Goal: Information Seeking & Learning: Learn about a topic

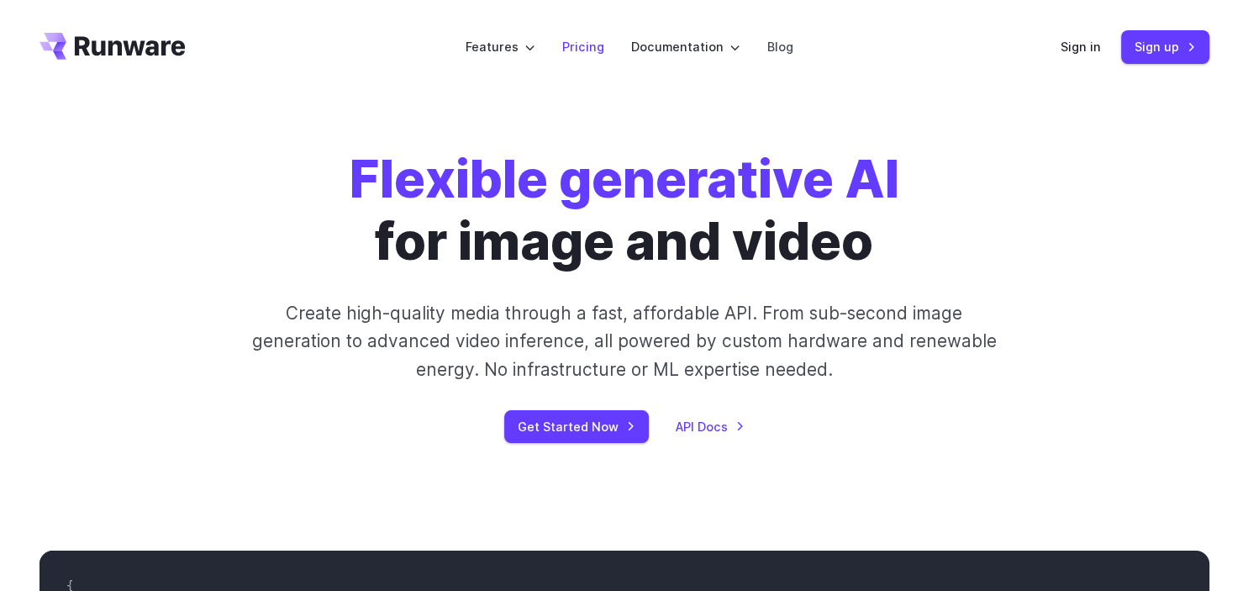
click at [576, 55] on link "Pricing" at bounding box center [583, 46] width 42 height 19
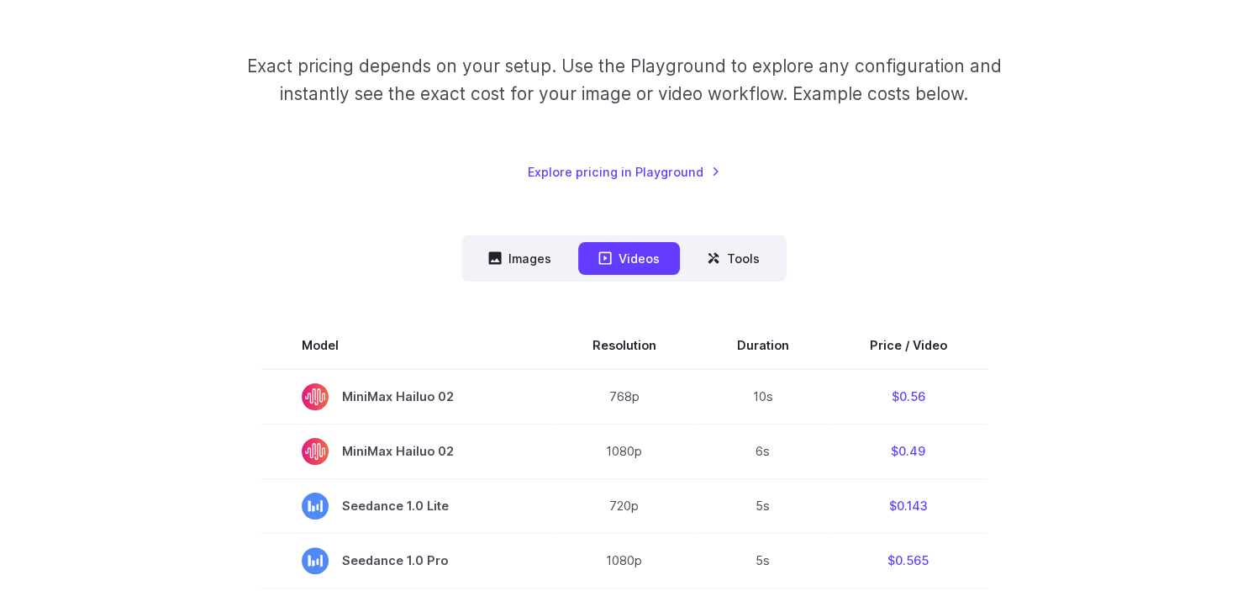
scroll to position [296, 0]
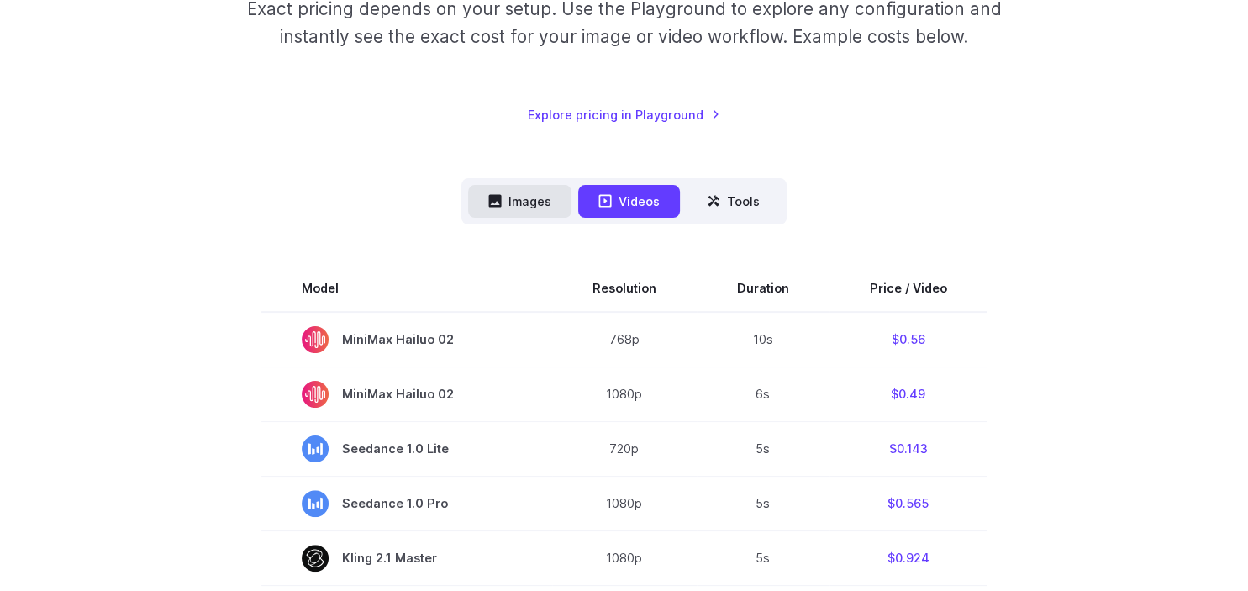
click at [544, 209] on button "Images" at bounding box center [519, 201] width 103 height 33
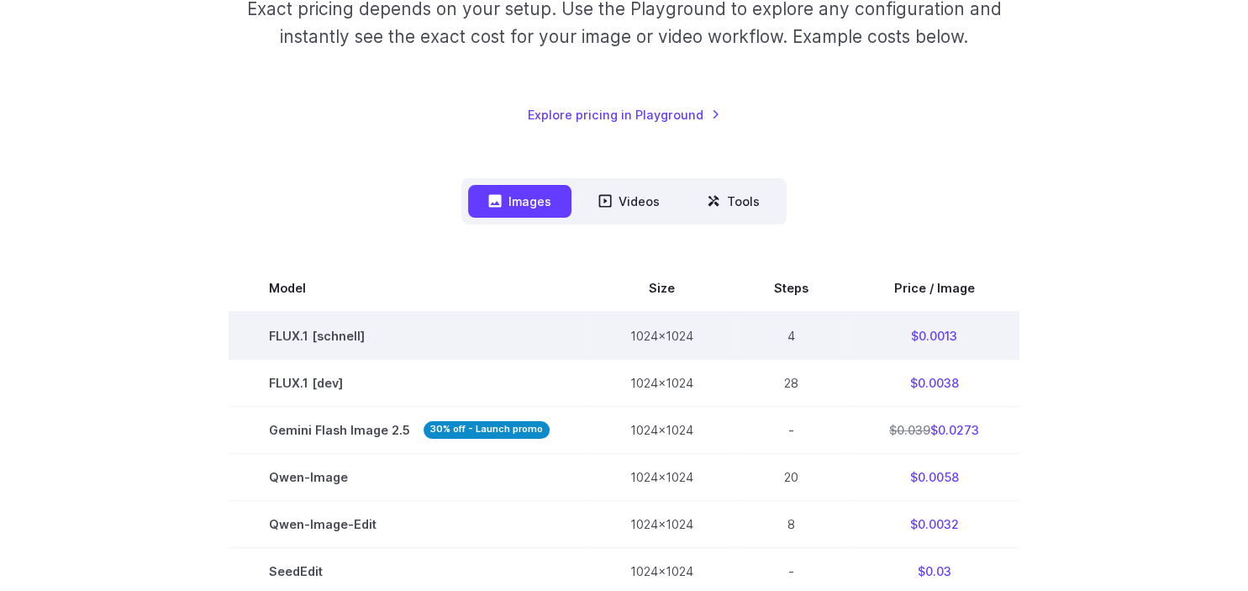
click at [923, 338] on td "$0.0013" at bounding box center [934, 336] width 171 height 48
click at [970, 346] on td "$0.0013" at bounding box center [934, 336] width 171 height 48
click at [937, 339] on td "$0.0013" at bounding box center [934, 336] width 171 height 48
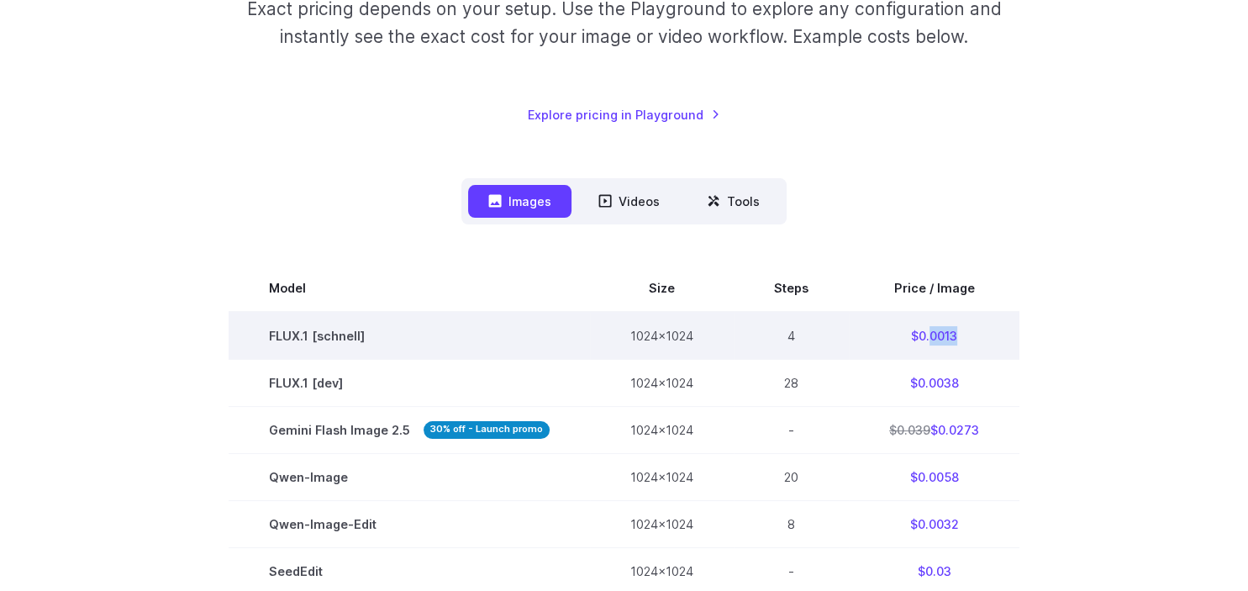
click at [937, 339] on td "$0.0013" at bounding box center [934, 336] width 171 height 48
click at [999, 343] on td "$0.0013" at bounding box center [934, 336] width 171 height 48
drag, startPoint x: 913, startPoint y: 335, endPoint x: 959, endPoint y: 336, distance: 45.4
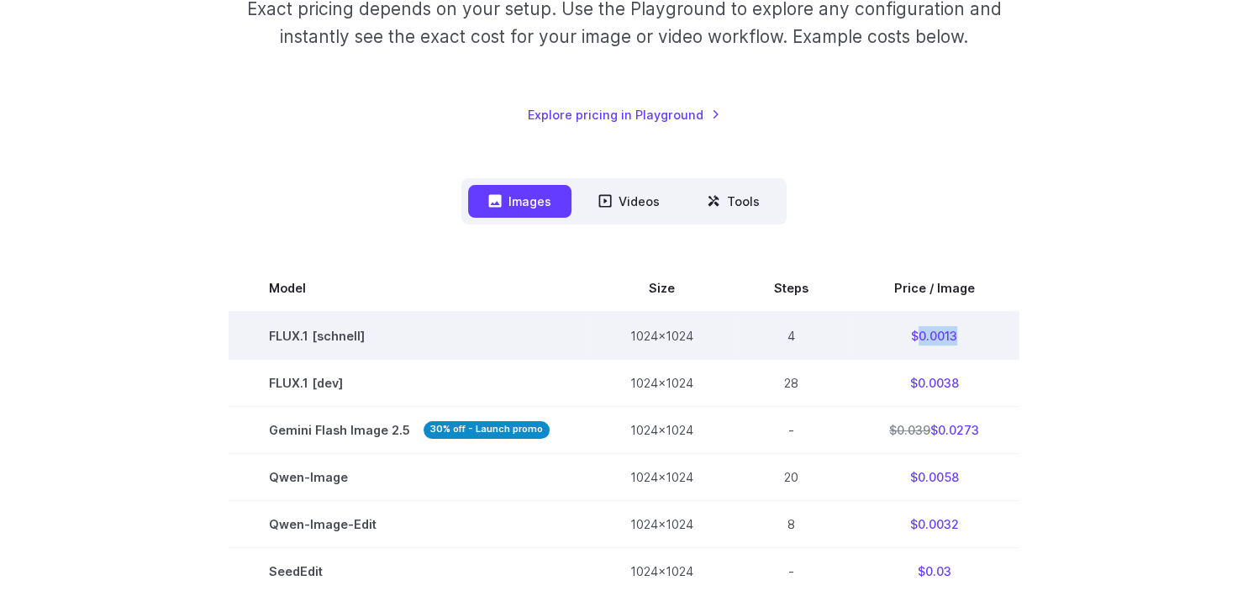
click at [959, 336] on td "$0.0013" at bounding box center [934, 336] width 171 height 48
click at [946, 334] on td "$0.0013" at bounding box center [934, 336] width 171 height 48
click at [954, 334] on td "$0.0013" at bounding box center [934, 336] width 171 height 48
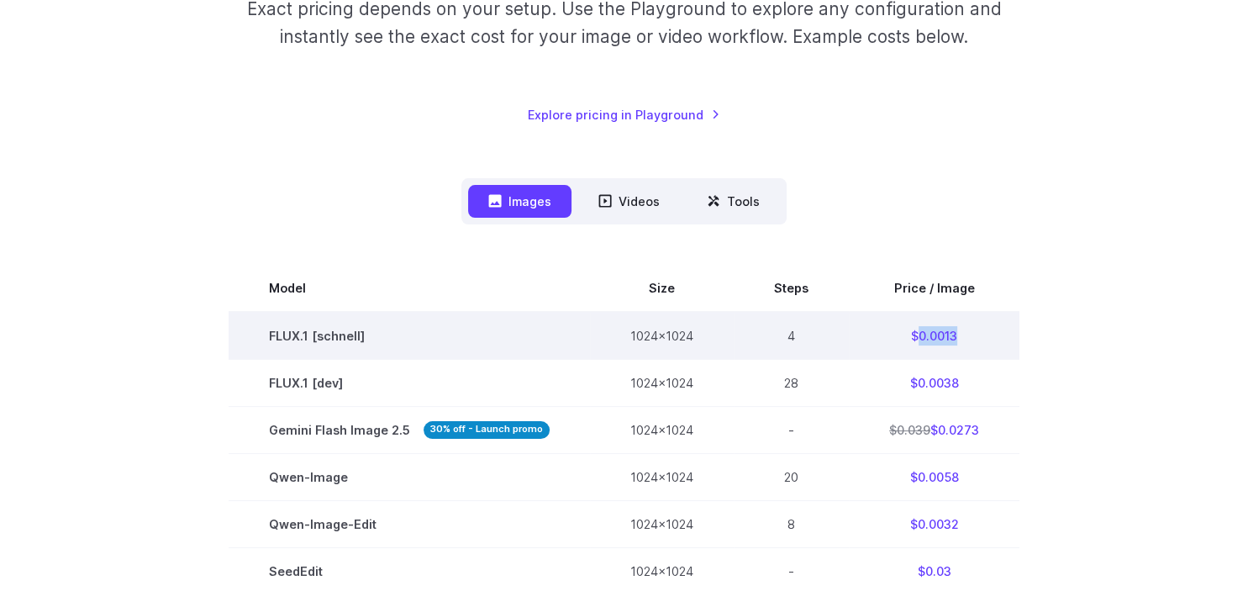
drag, startPoint x: 956, startPoint y: 334, endPoint x: 912, endPoint y: 334, distance: 43.7
click at [912, 334] on td "$0.0013" at bounding box center [934, 336] width 171 height 48
click at [943, 337] on td "$0.0013" at bounding box center [934, 336] width 171 height 48
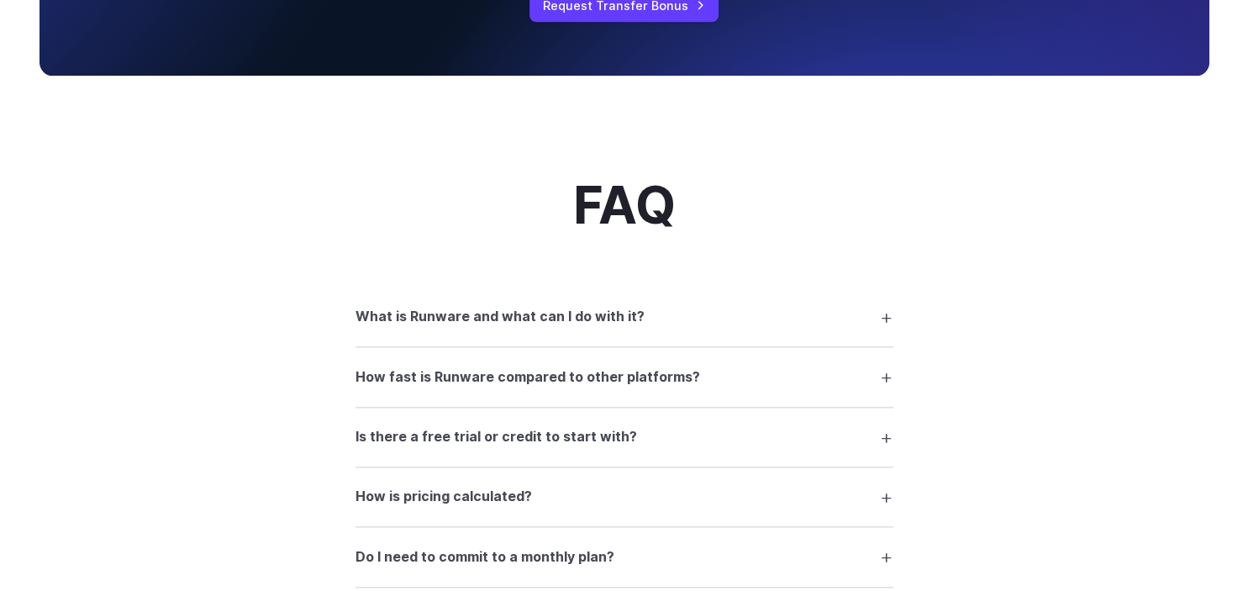
scroll to position [2070, 0]
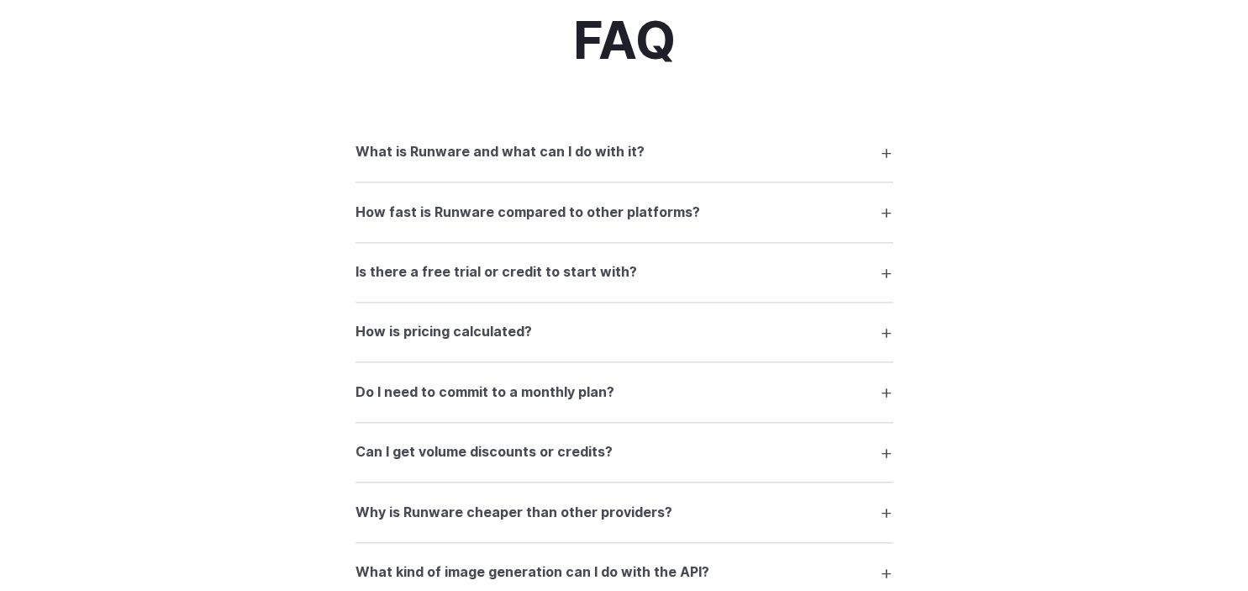
click at [548, 277] on h3 "Is there a free trial or credit to start with?" at bounding box center [495, 272] width 281 height 22
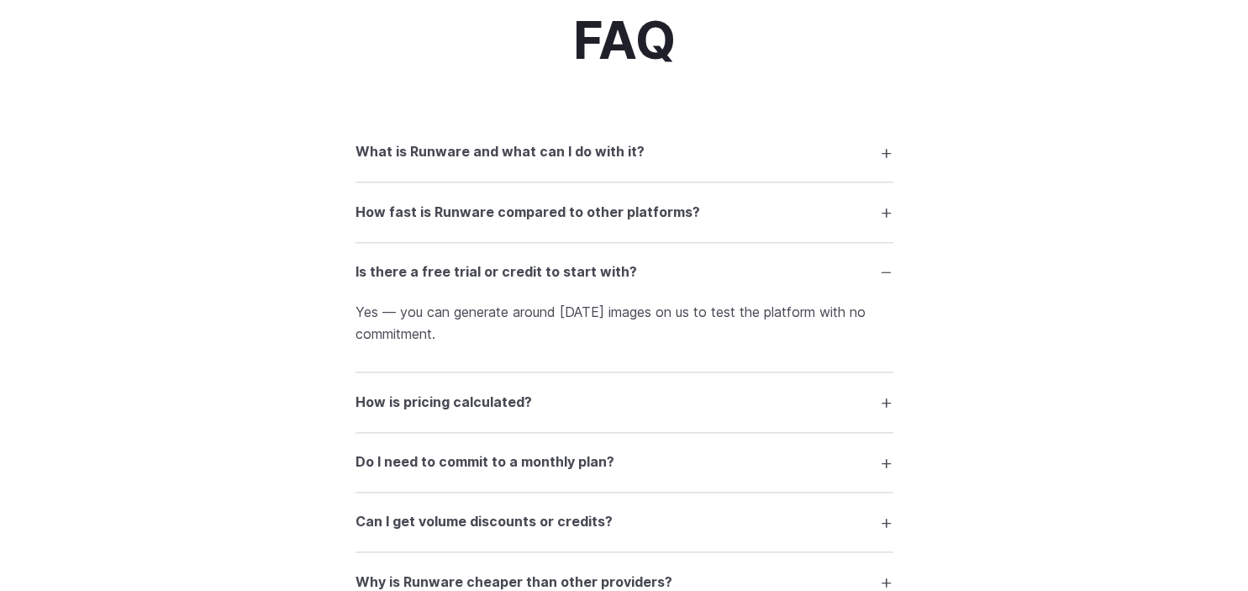
click at [552, 399] on summary "How is pricing calculated?" at bounding box center [624, 402] width 538 height 32
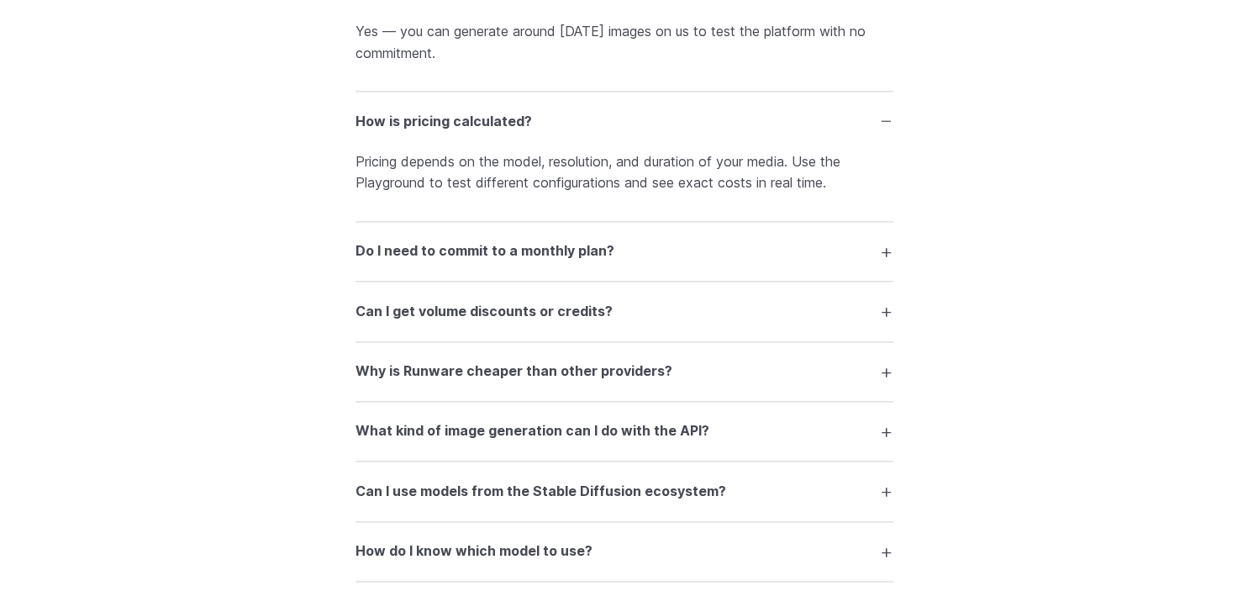
scroll to position [2366, 0]
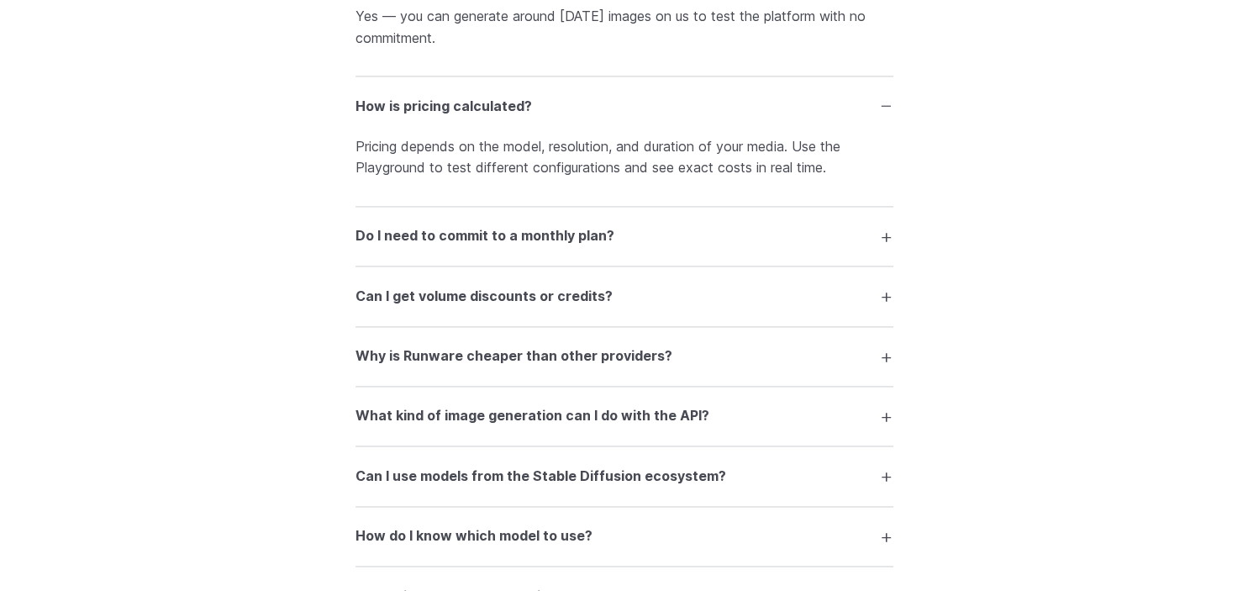
click at [583, 367] on h3 "Why is Runware cheaper than other providers?" at bounding box center [513, 356] width 317 height 22
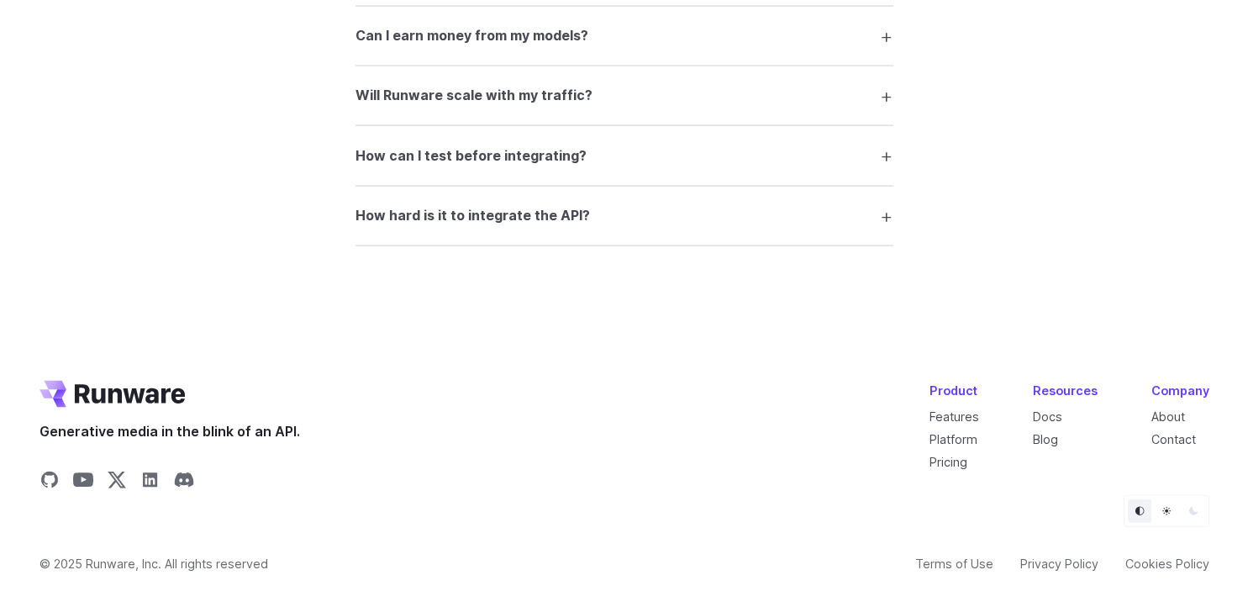
scroll to position [3467, 0]
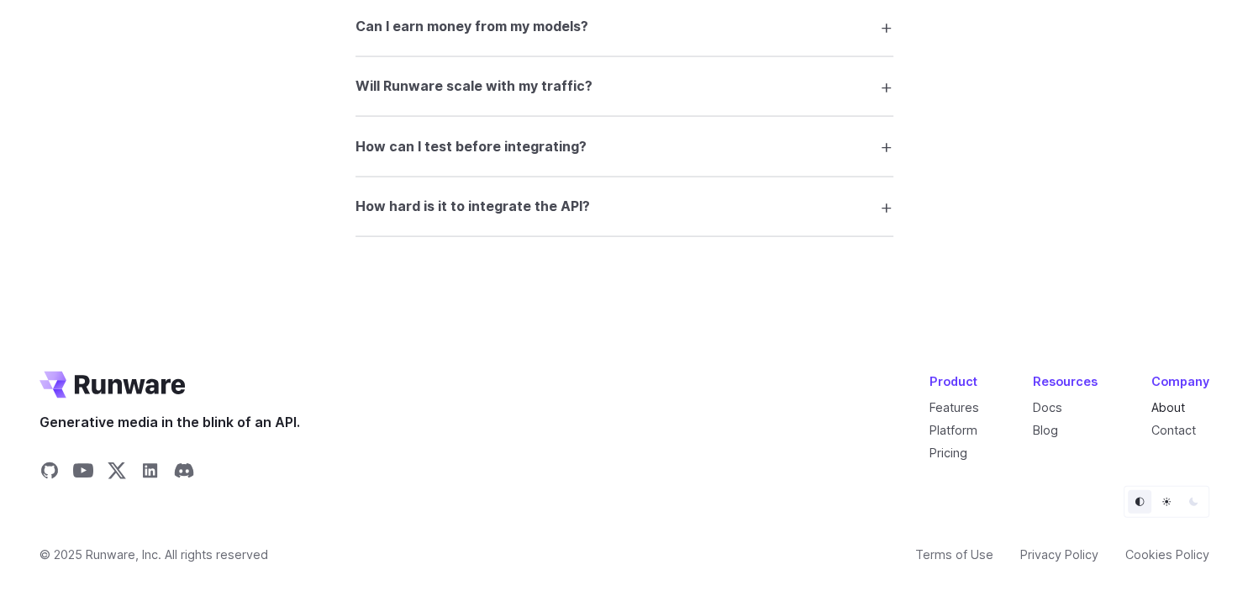
click at [1155, 408] on link "About" at bounding box center [1168, 407] width 34 height 14
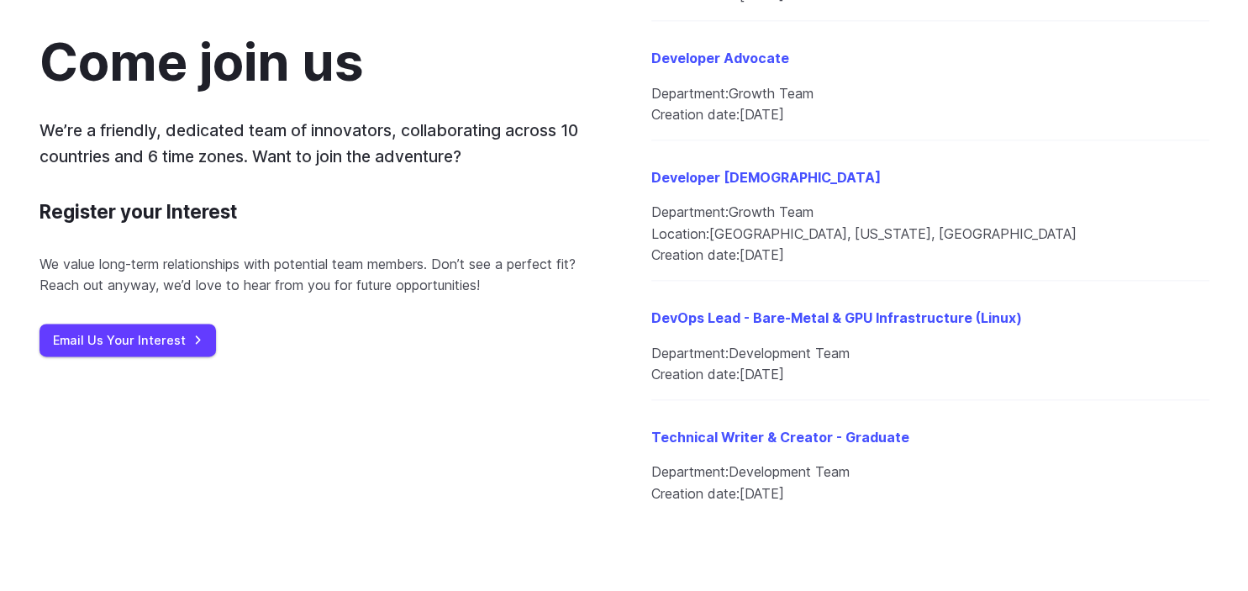
scroll to position [2070, 0]
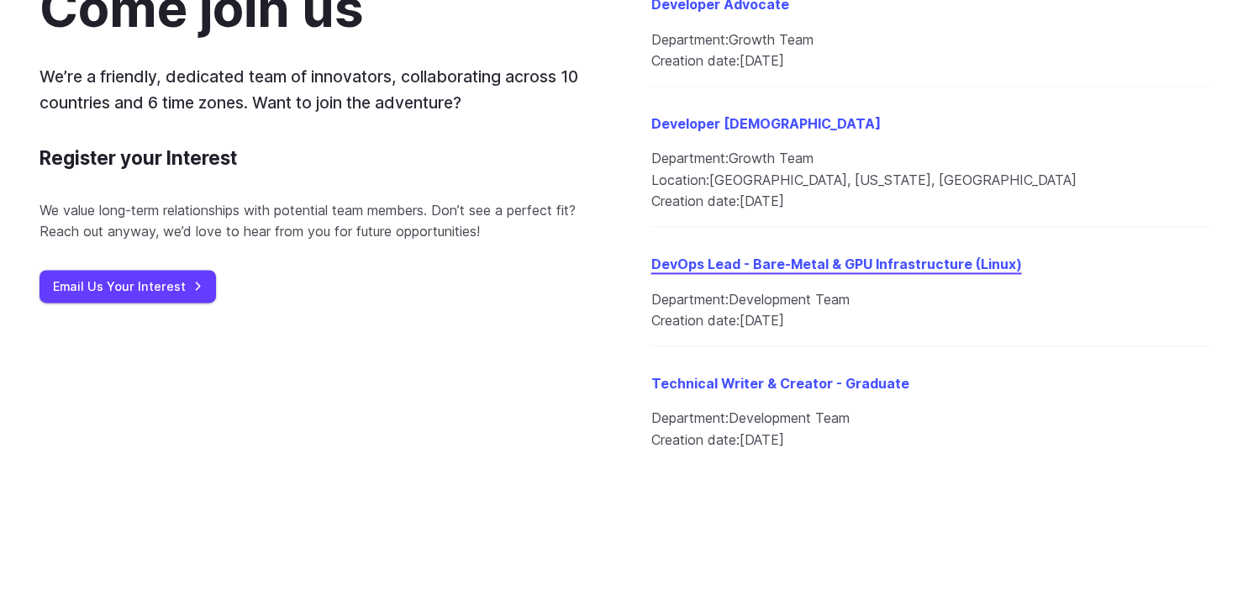
click at [741, 265] on link "DevOps Lead - Bare-Metal & GPU Infrastructure (Linux)" at bounding box center [836, 263] width 370 height 17
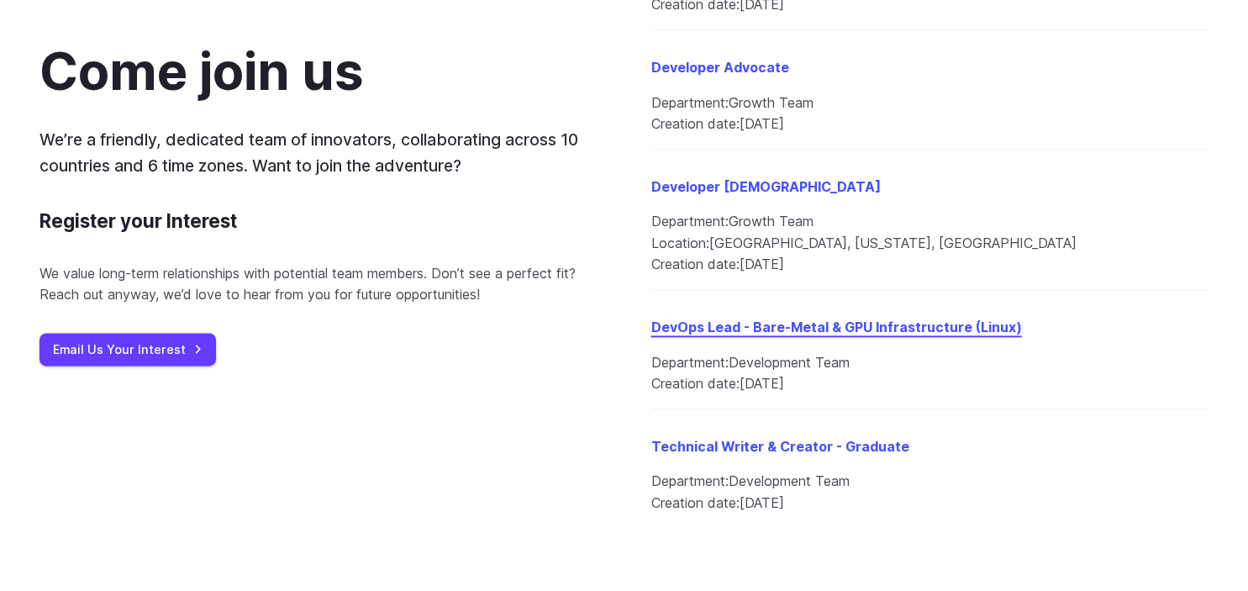
scroll to position [1922, 0]
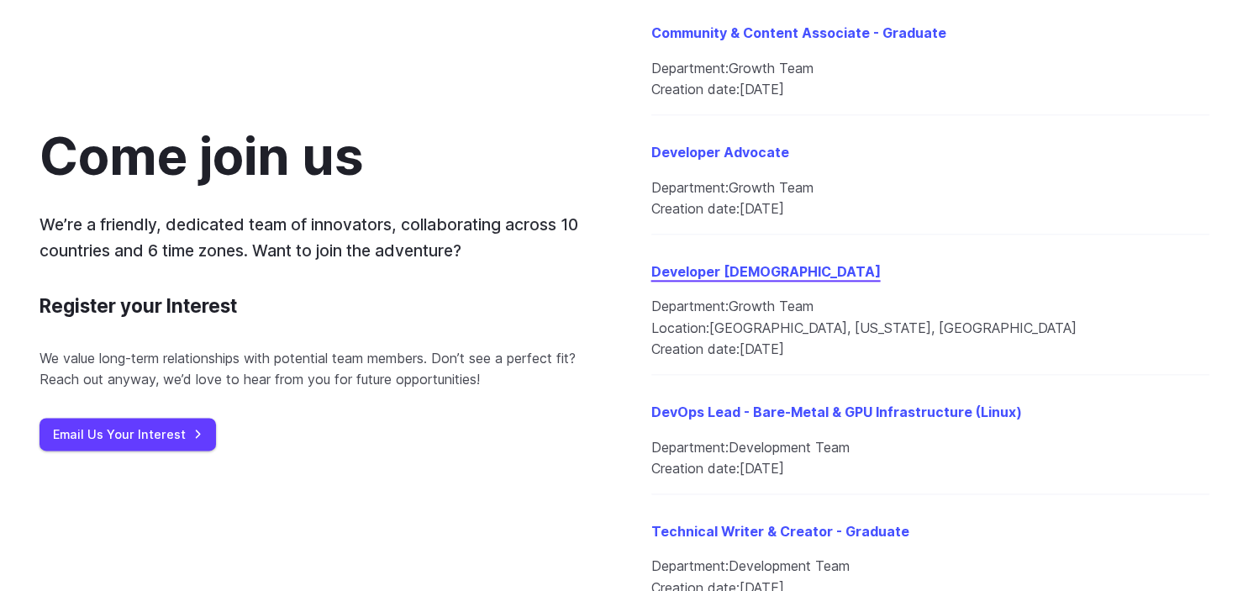
click at [725, 273] on link "Developer Evangelist" at bounding box center [765, 271] width 229 height 17
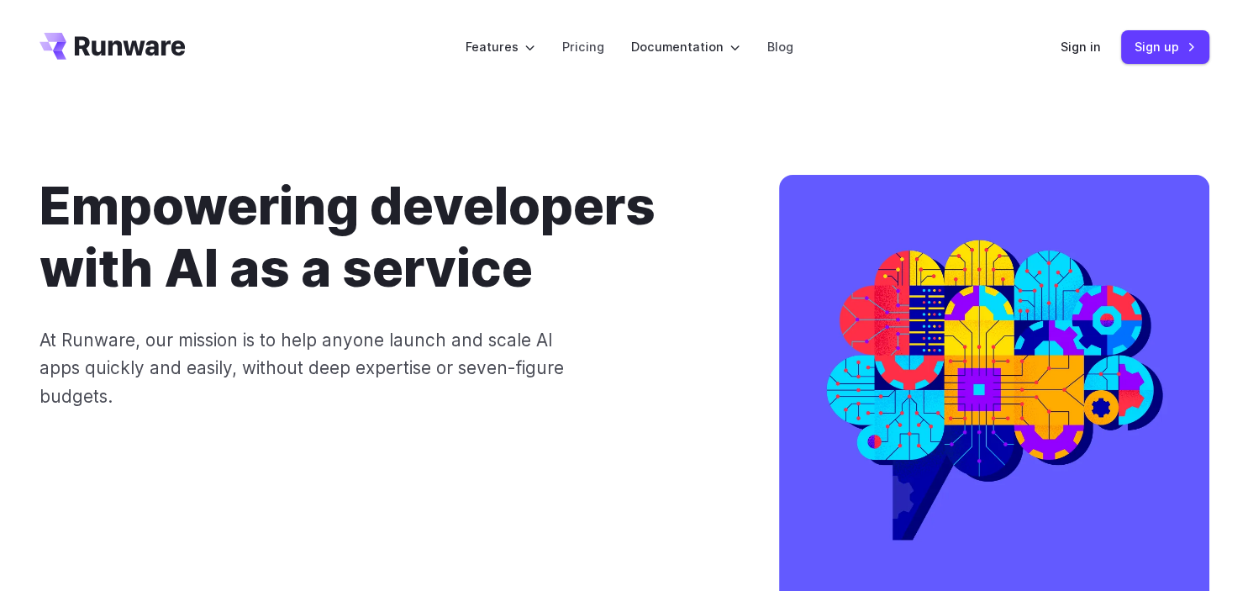
scroll to position [0, 0]
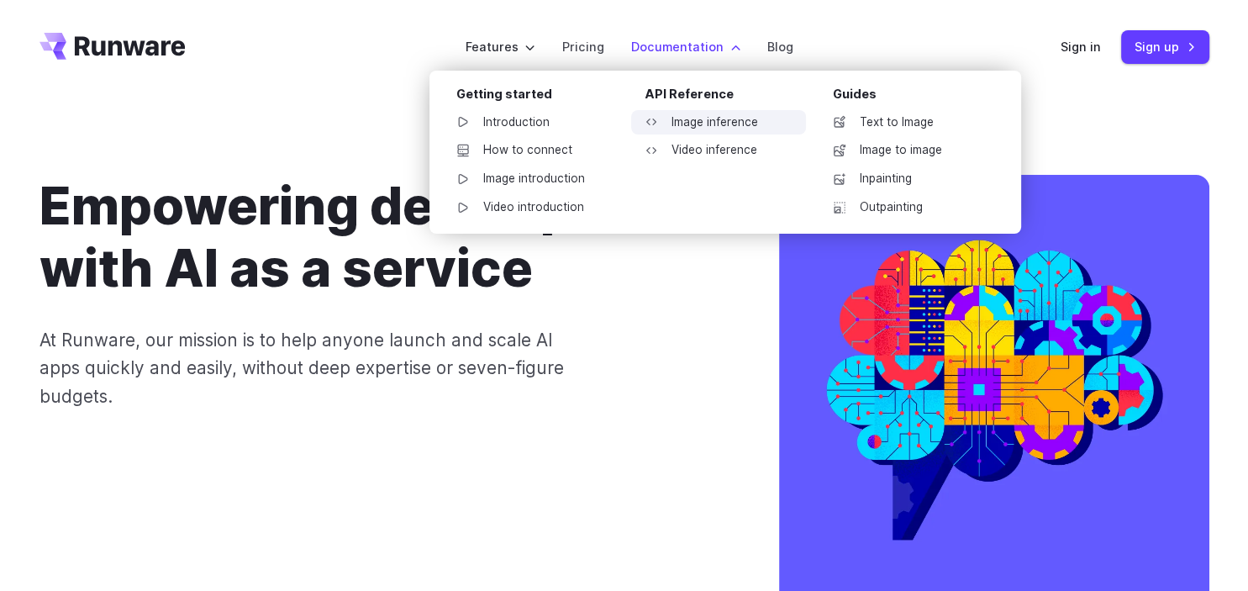
click at [678, 115] on link "Image inference" at bounding box center [718, 122] width 175 height 25
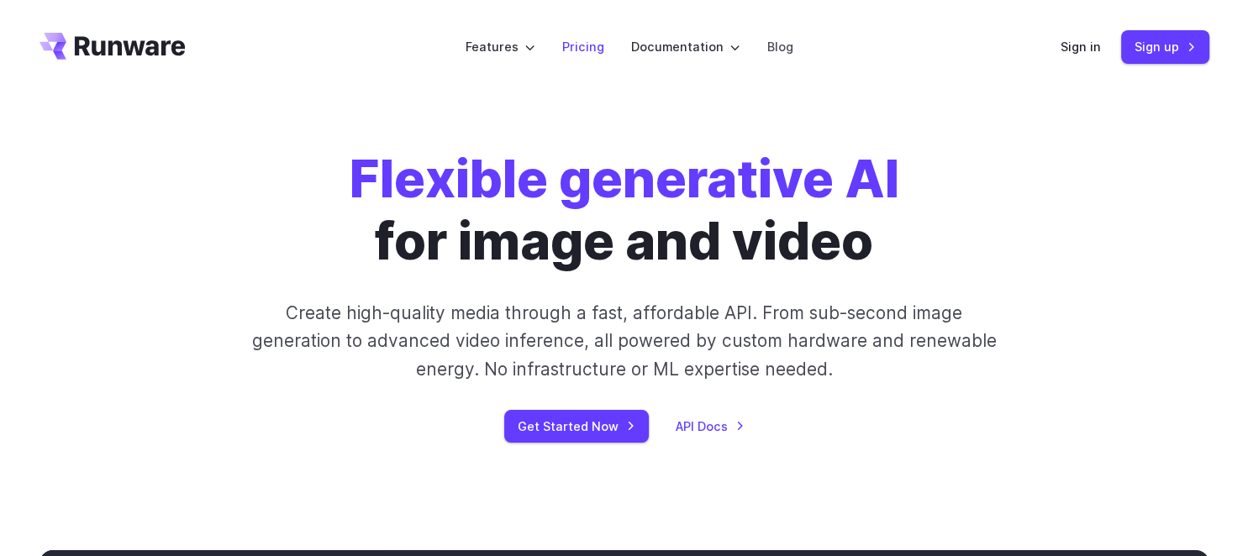
click at [586, 45] on link "Pricing" at bounding box center [583, 46] width 42 height 19
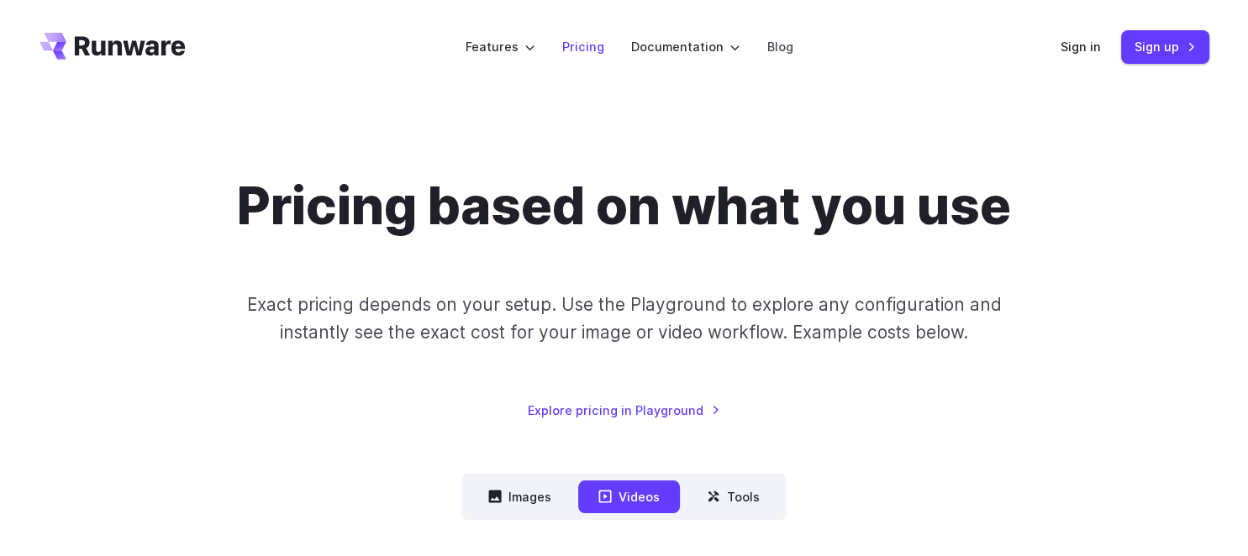
click at [581, 43] on link "Pricing" at bounding box center [583, 46] width 42 height 19
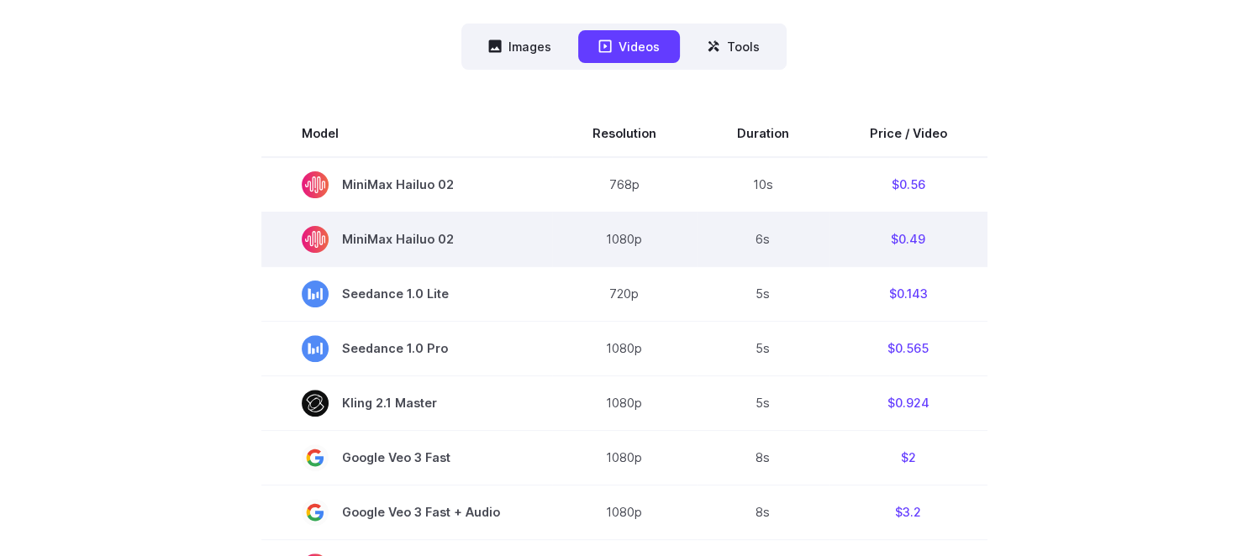
scroll to position [444, 0]
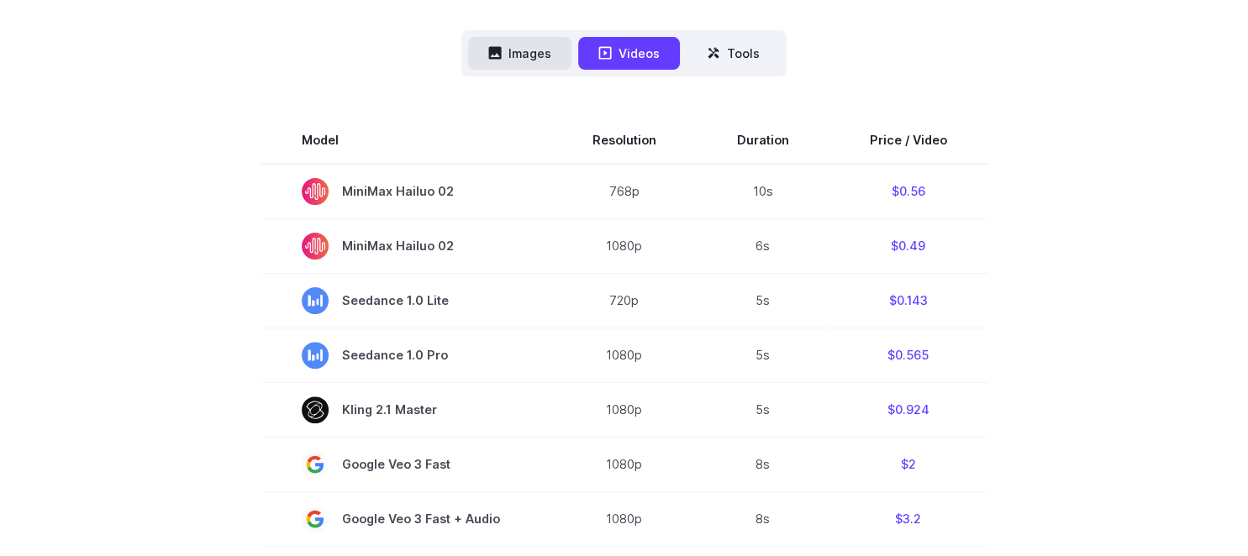
click at [525, 50] on button "Images" at bounding box center [519, 53] width 103 height 33
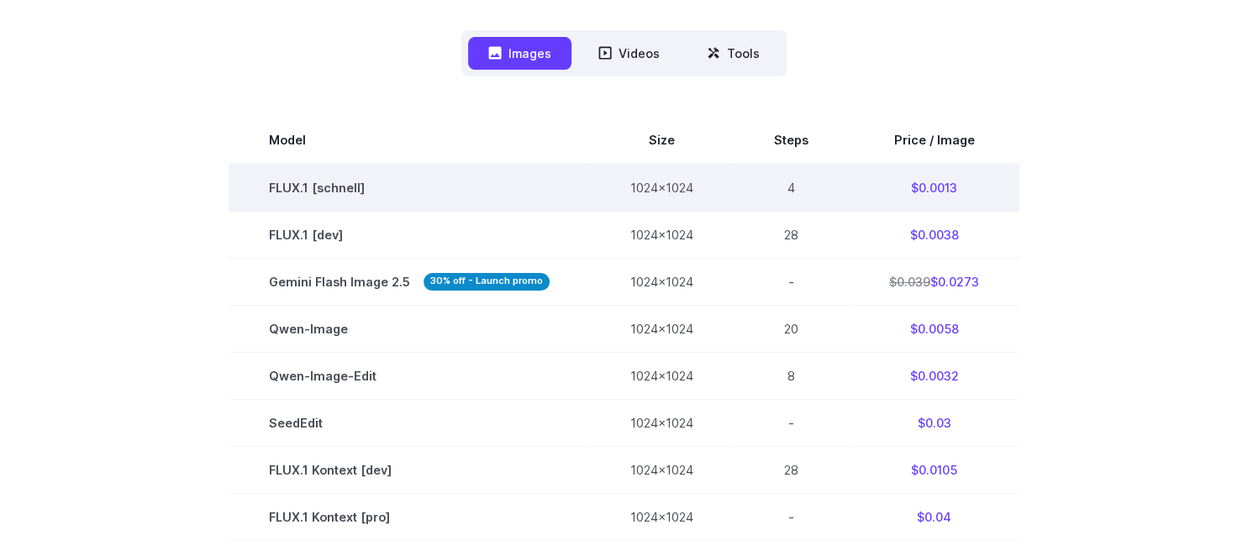
click at [334, 187] on td "FLUX.1 [schnell]" at bounding box center [409, 188] width 361 height 48
click at [922, 183] on td "$0.0013" at bounding box center [934, 188] width 171 height 48
click at [319, 190] on td "FLUX.1 [schnell]" at bounding box center [409, 188] width 361 height 48
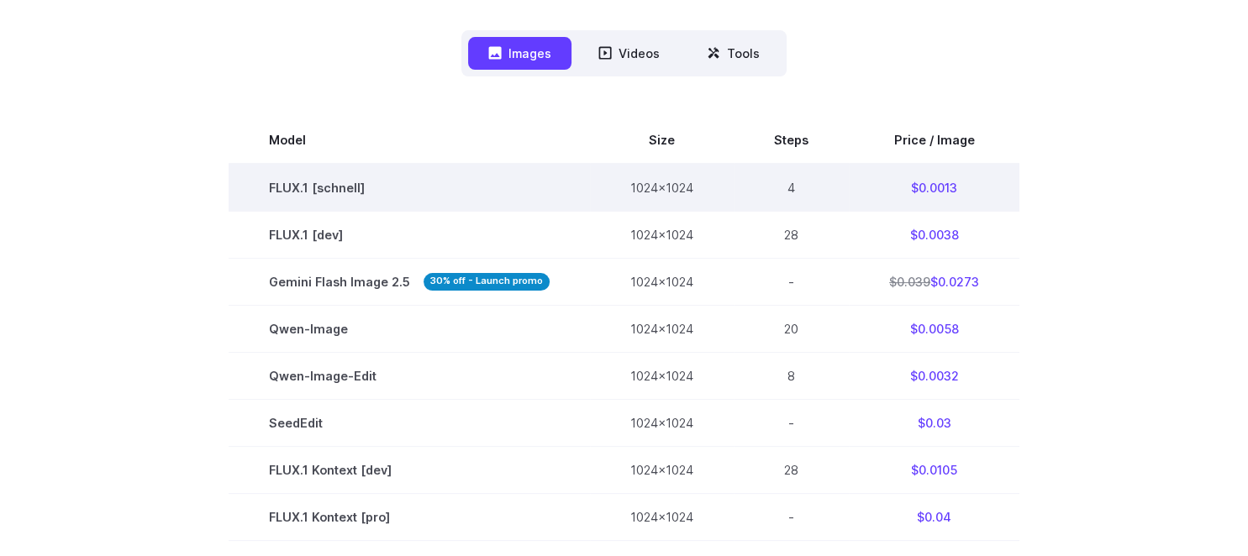
click at [328, 183] on td "FLUX.1 [schnell]" at bounding box center [409, 188] width 361 height 48
